Goal: Task Accomplishment & Management: Use online tool/utility

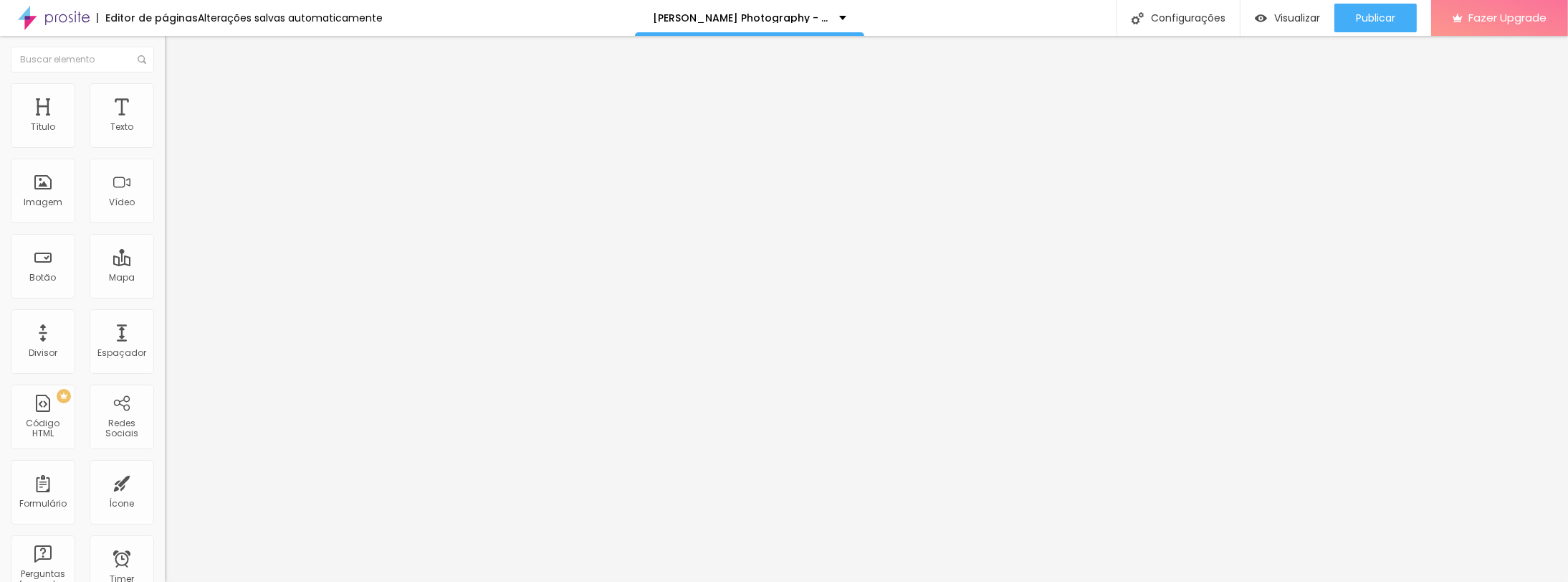
click at [165, 123] on span "Trocar imagem" at bounding box center [204, 117] width 78 height 12
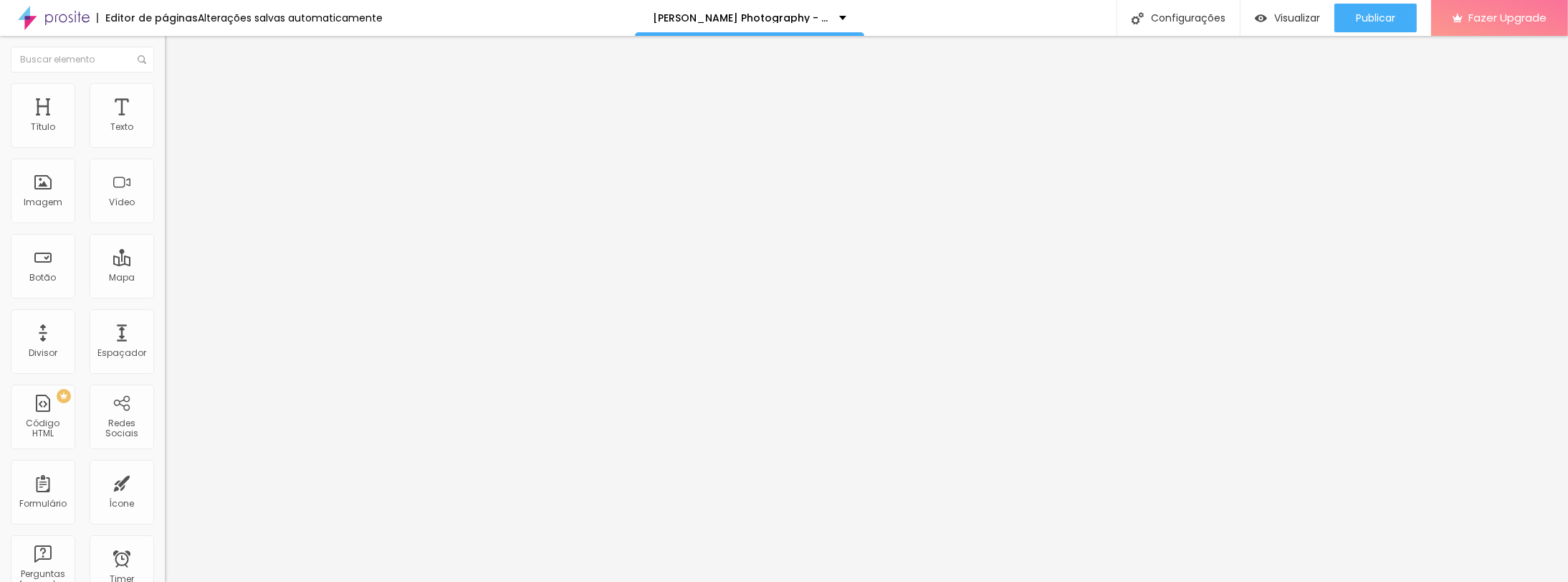
click at [165, 123] on span "Trocar imagem" at bounding box center [204, 117] width 78 height 12
drag, startPoint x: 169, startPoint y: 204, endPoint x: 350, endPoint y: 302, distance: 205.8
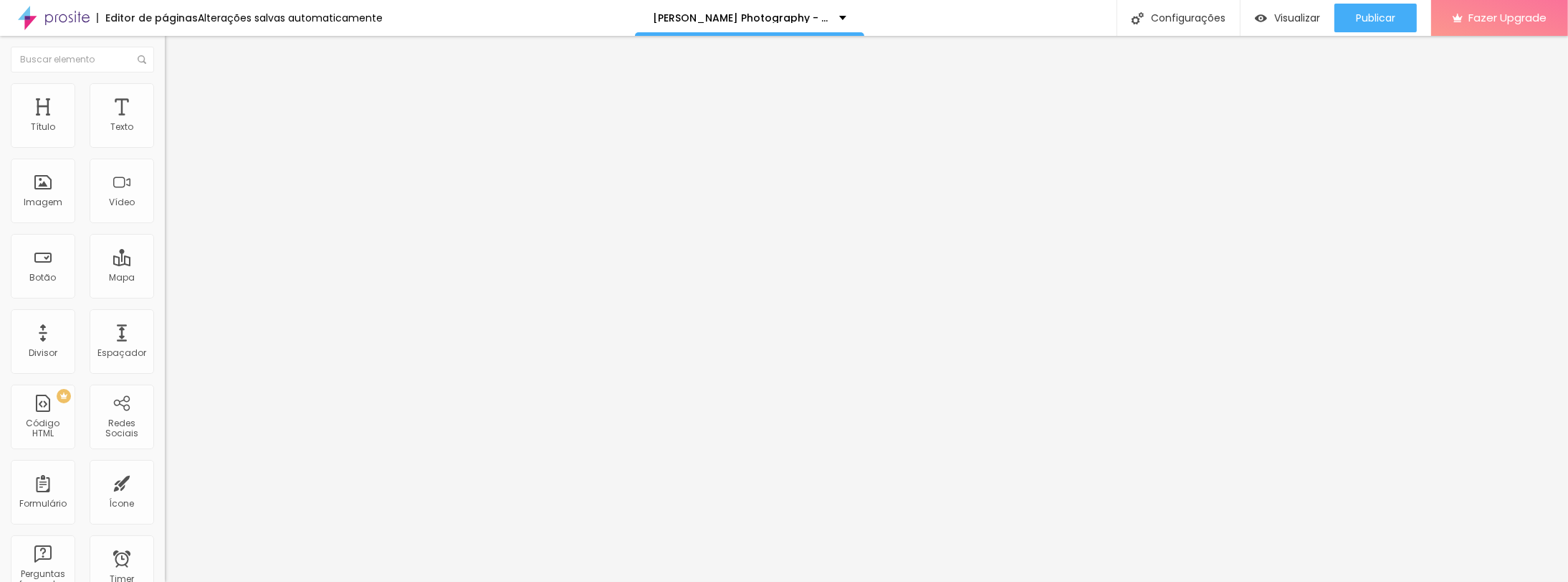
click at [165, 123] on span "Trocar imagem" at bounding box center [204, 117] width 78 height 12
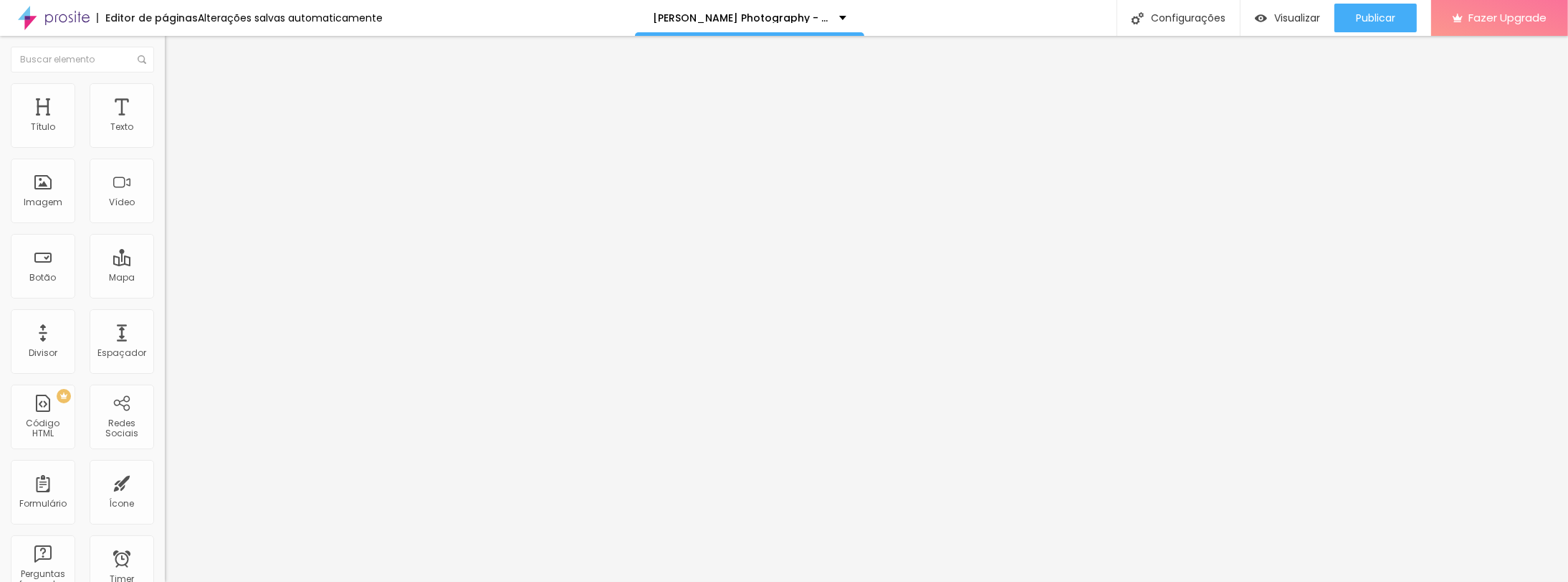
click at [165, 123] on span "Trocar imagem" at bounding box center [204, 117] width 78 height 12
drag, startPoint x: 139, startPoint y: 201, endPoint x: 896, endPoint y: 449, distance: 796.6
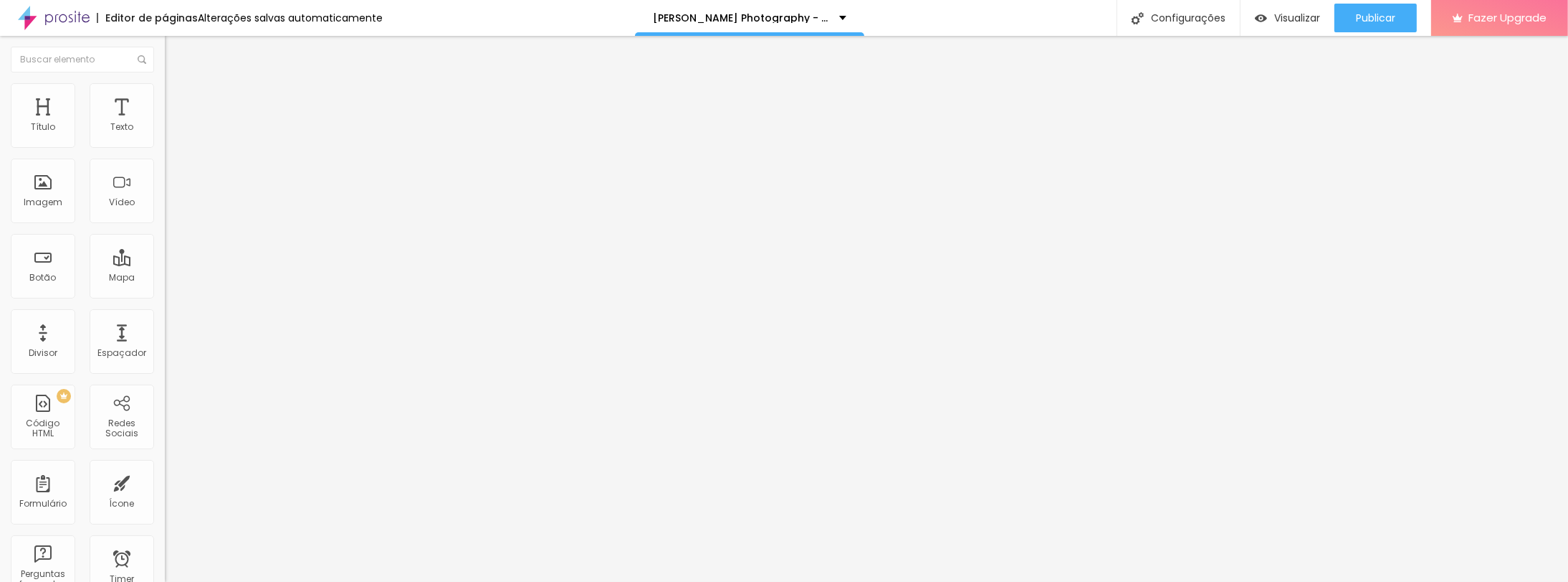
click at [1373, 18] on span "Publicar" at bounding box center [1375, 17] width 39 height 12
